Goal: Find specific page/section: Find specific page/section

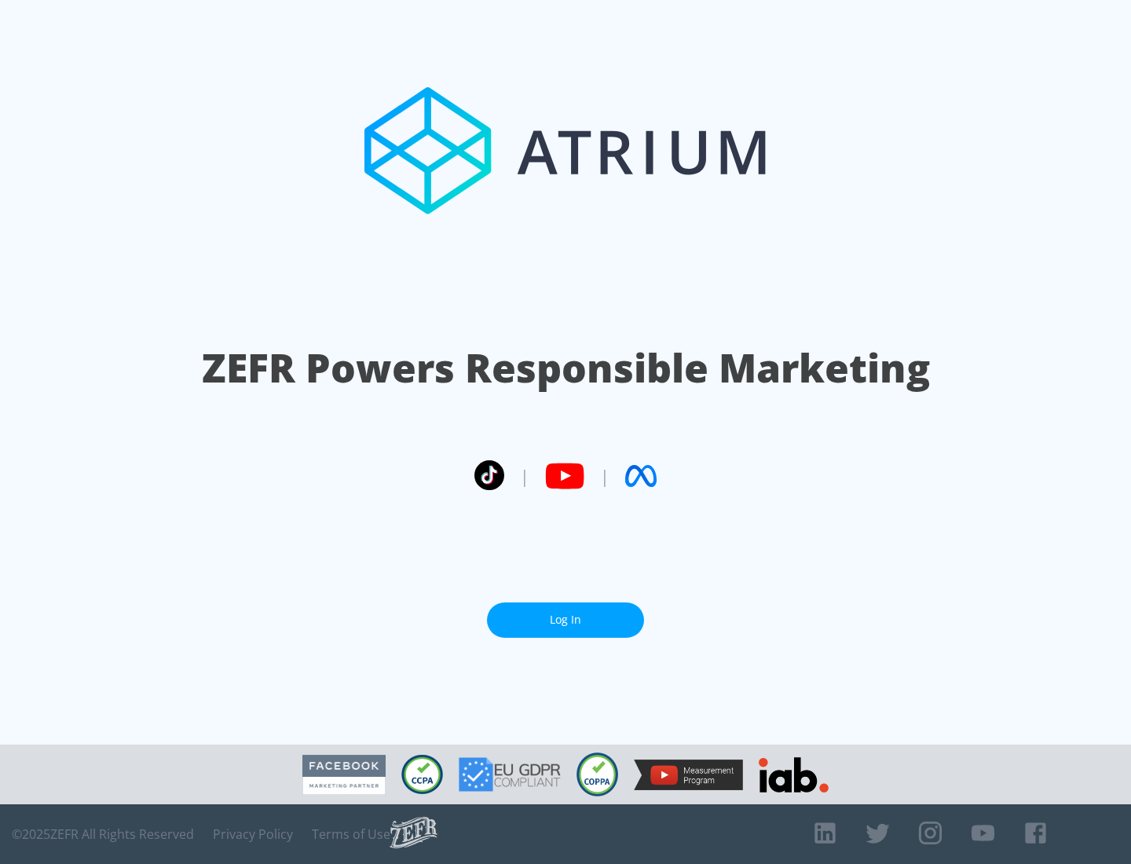
click at [565, 620] on link "Log In" at bounding box center [565, 619] width 157 height 35
